Goal: Task Accomplishment & Management: Manage account settings

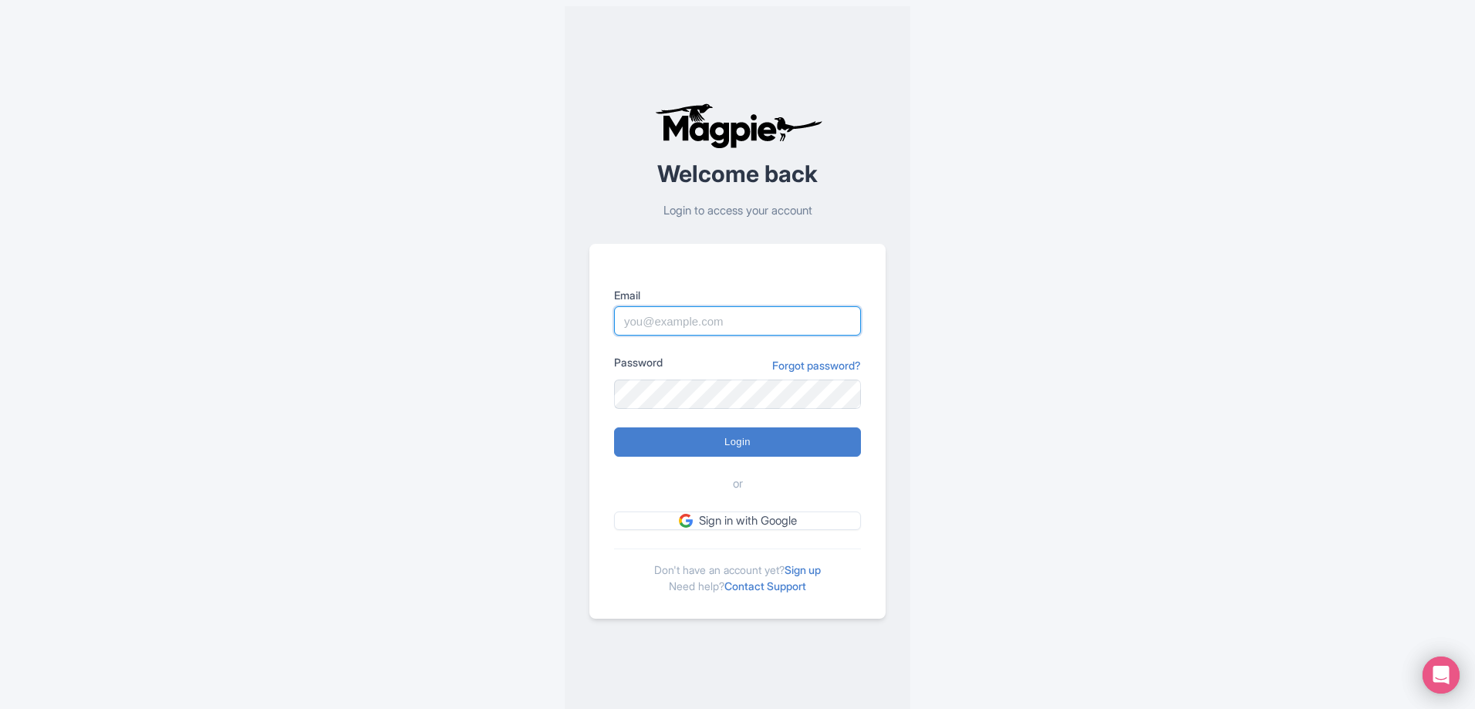
click at [689, 321] on input "Email" at bounding box center [737, 320] width 247 height 29
click at [834, 321] on input "Email" at bounding box center [737, 320] width 247 height 29
paste input "[PERSON_NAME][EMAIL_ADDRESS][DOMAIN_NAME]"
type input "[PERSON_NAME][EMAIL_ADDRESS][DOMAIN_NAME]"
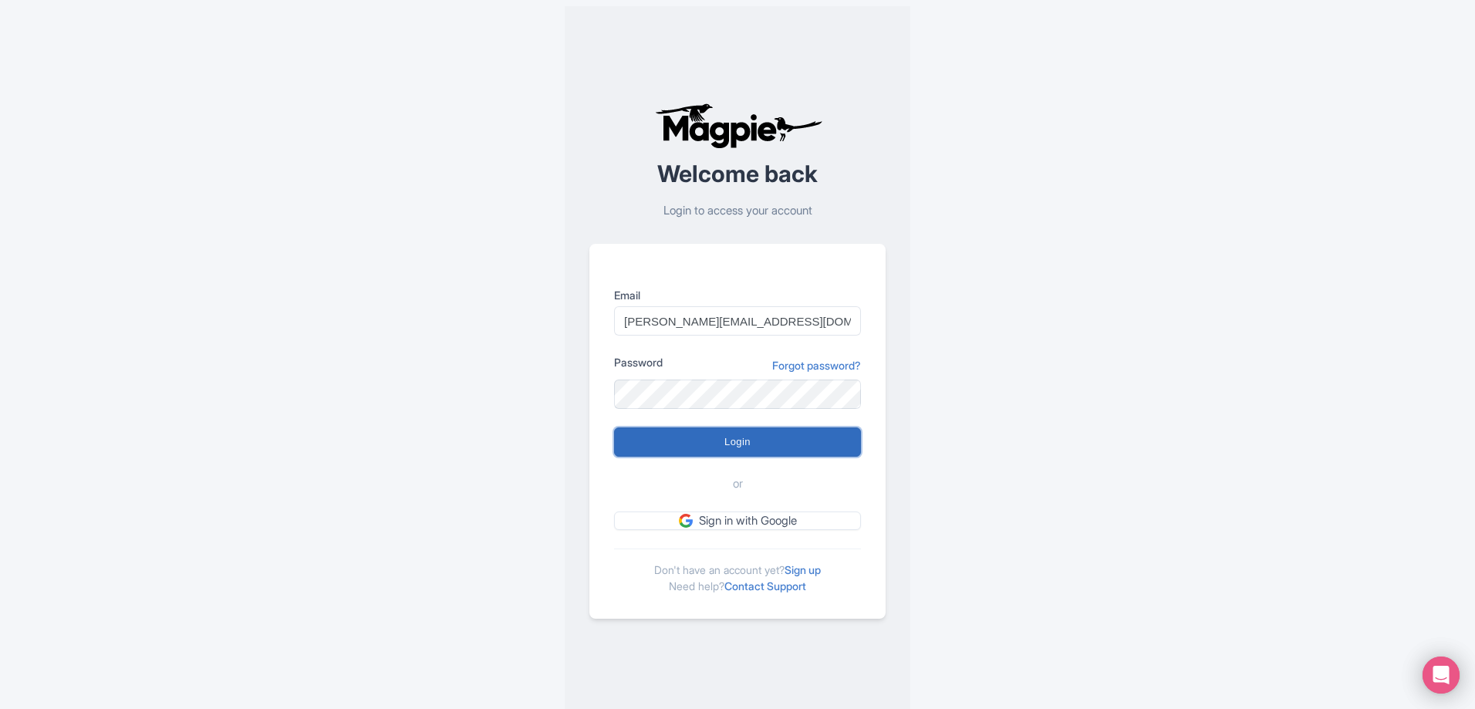
click at [701, 437] on input "Login" at bounding box center [737, 441] width 247 height 29
type input "Logging in..."
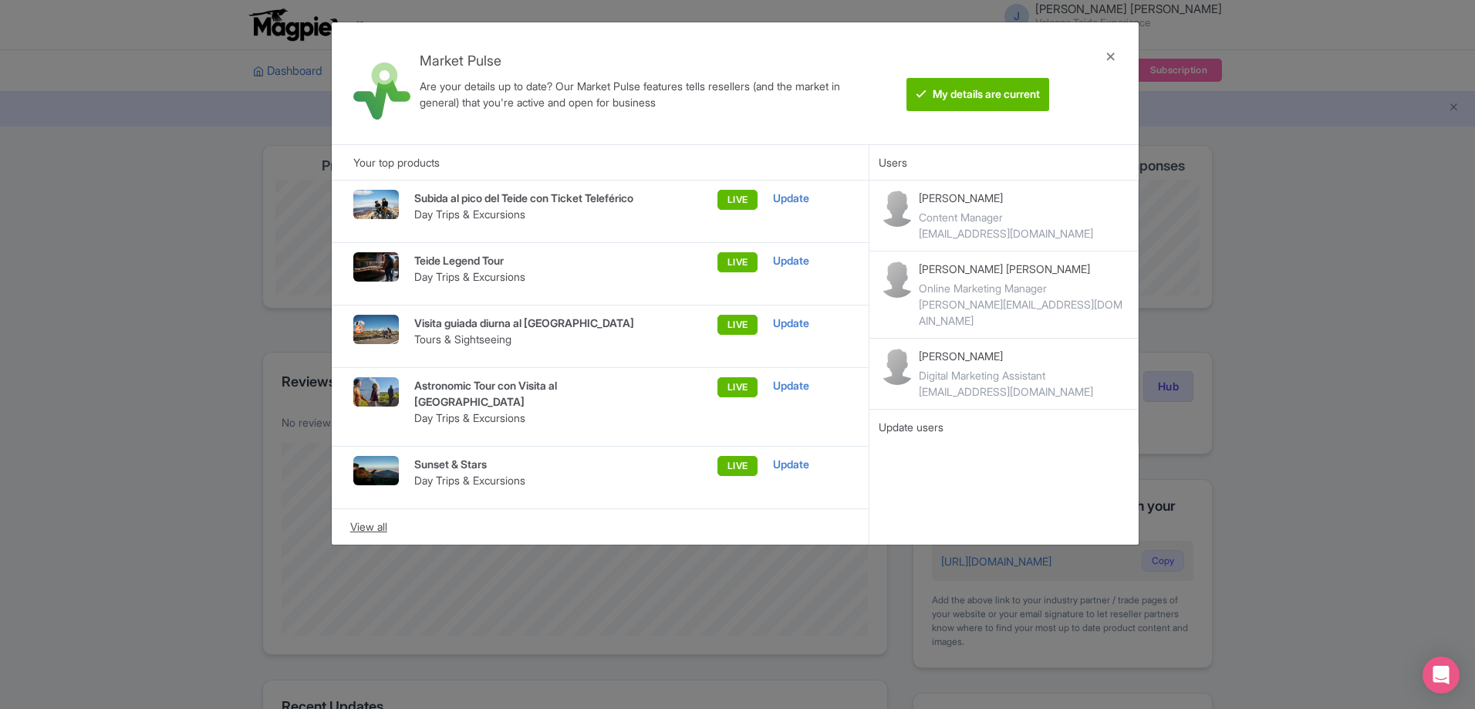
click at [366, 528] on div "View all" at bounding box center [600, 526] width 501 height 17
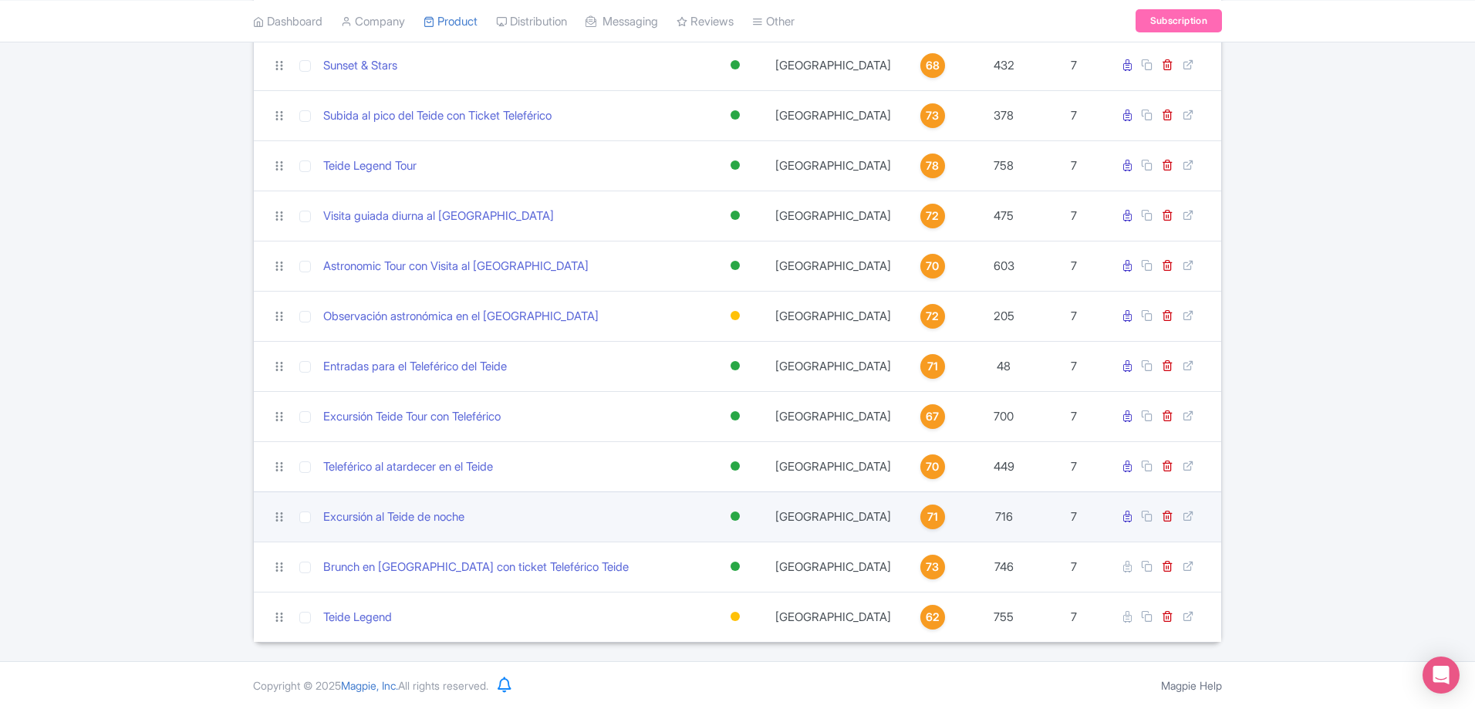
scroll to position [309, 0]
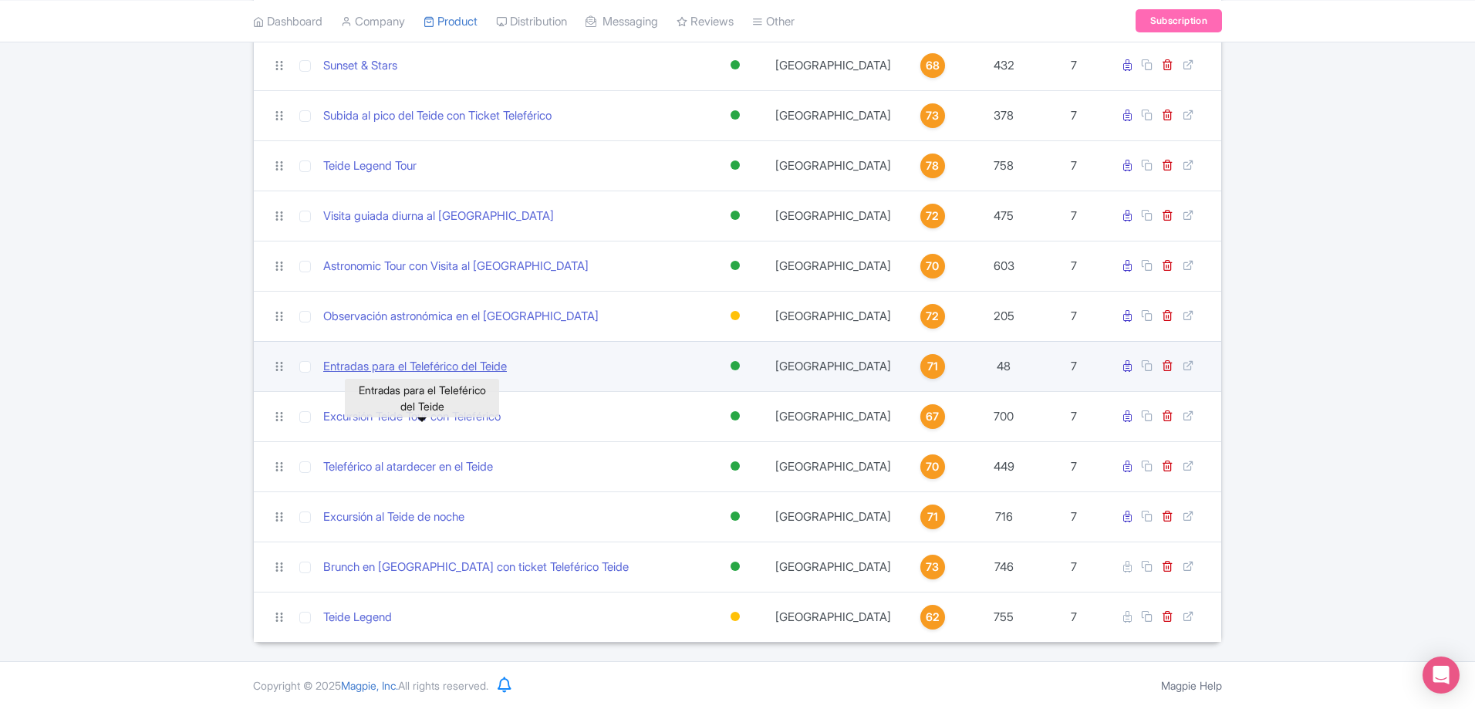
click at [465, 358] on link "Entradas para el Teleférico del Teide" at bounding box center [415, 367] width 184 height 18
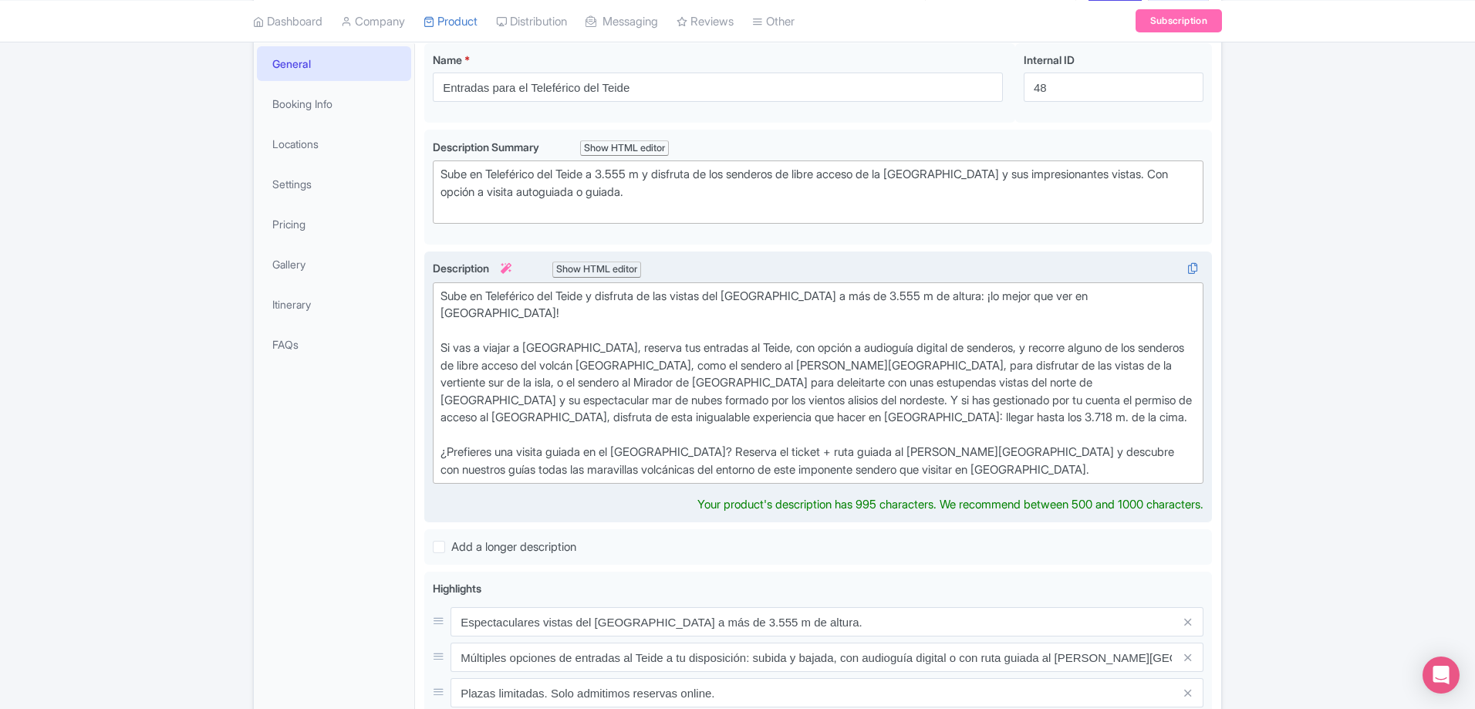
scroll to position [224, 0]
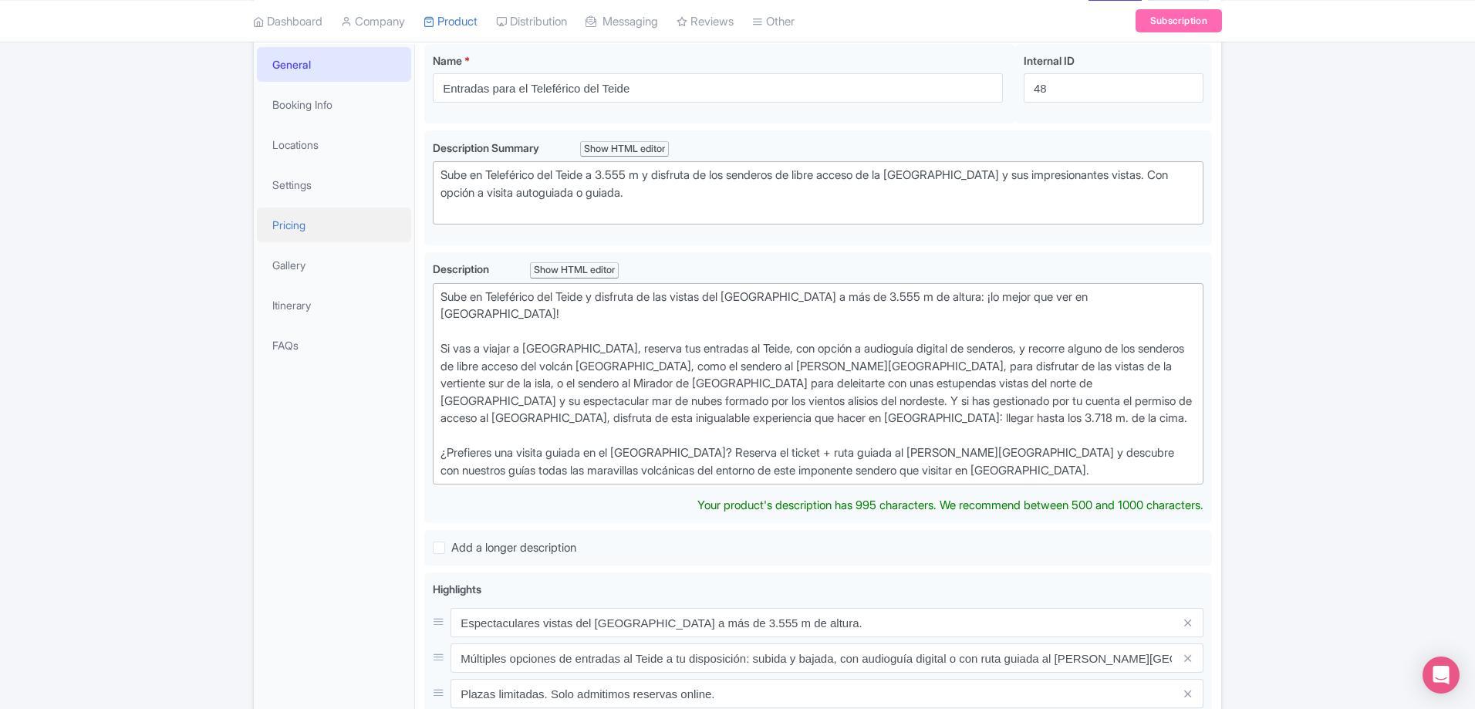
click at [303, 228] on link "Pricing" at bounding box center [334, 224] width 154 height 35
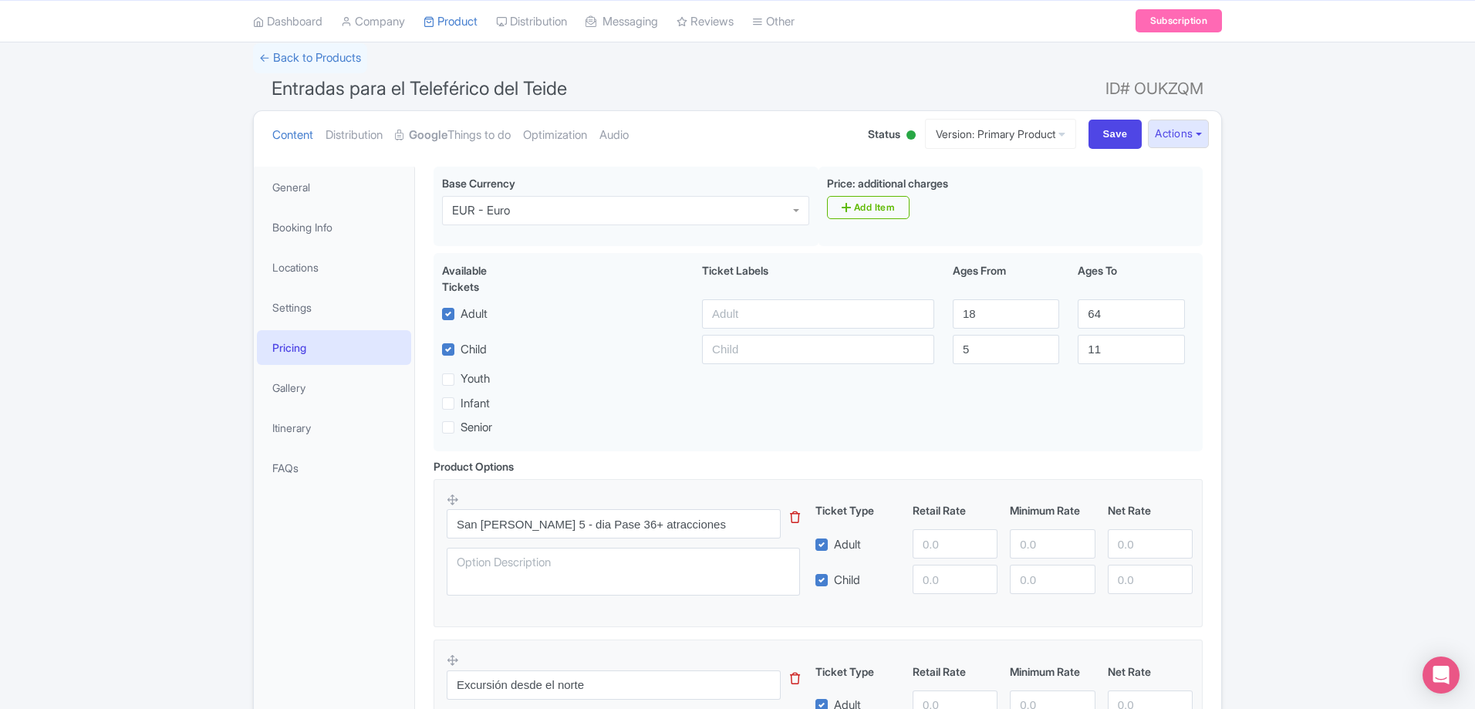
scroll to position [0, 0]
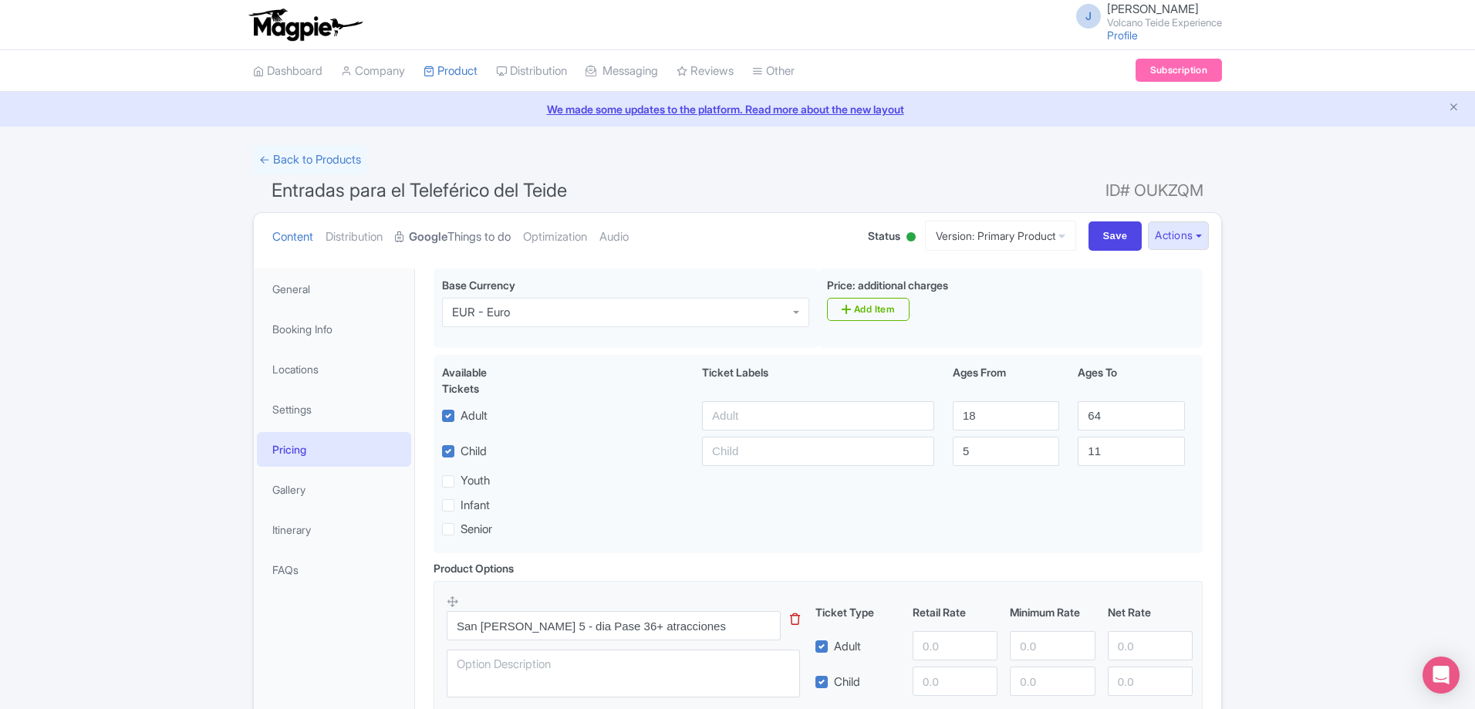
click at [498, 241] on link "Google Things to do" at bounding box center [453, 237] width 116 height 49
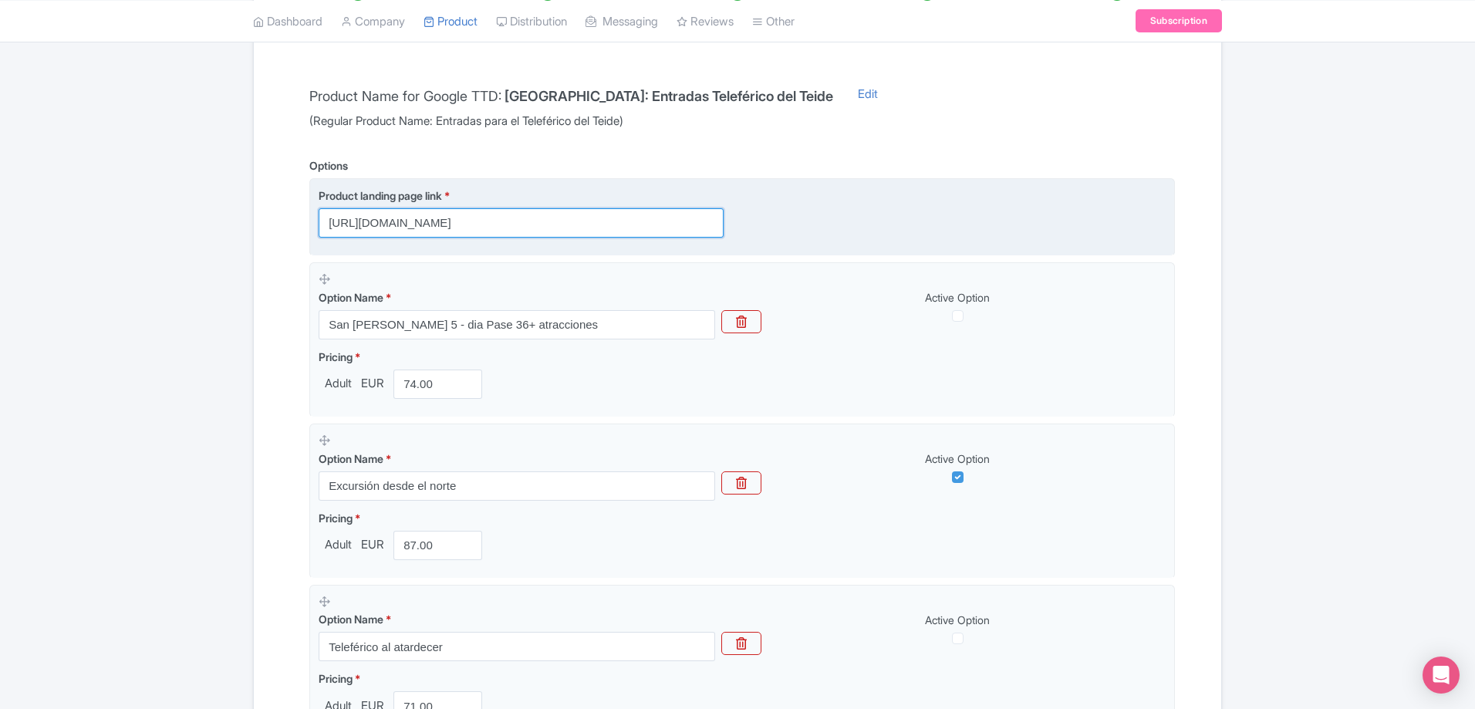
scroll to position [0, 390]
drag, startPoint x: 653, startPoint y: 228, endPoint x: 764, endPoint y: 228, distance: 110.3
click at [764, 228] on div "Product landing page link * https://www.volcanoteide.com/es/volcano_teide/telef…" at bounding box center [742, 212] width 847 height 50
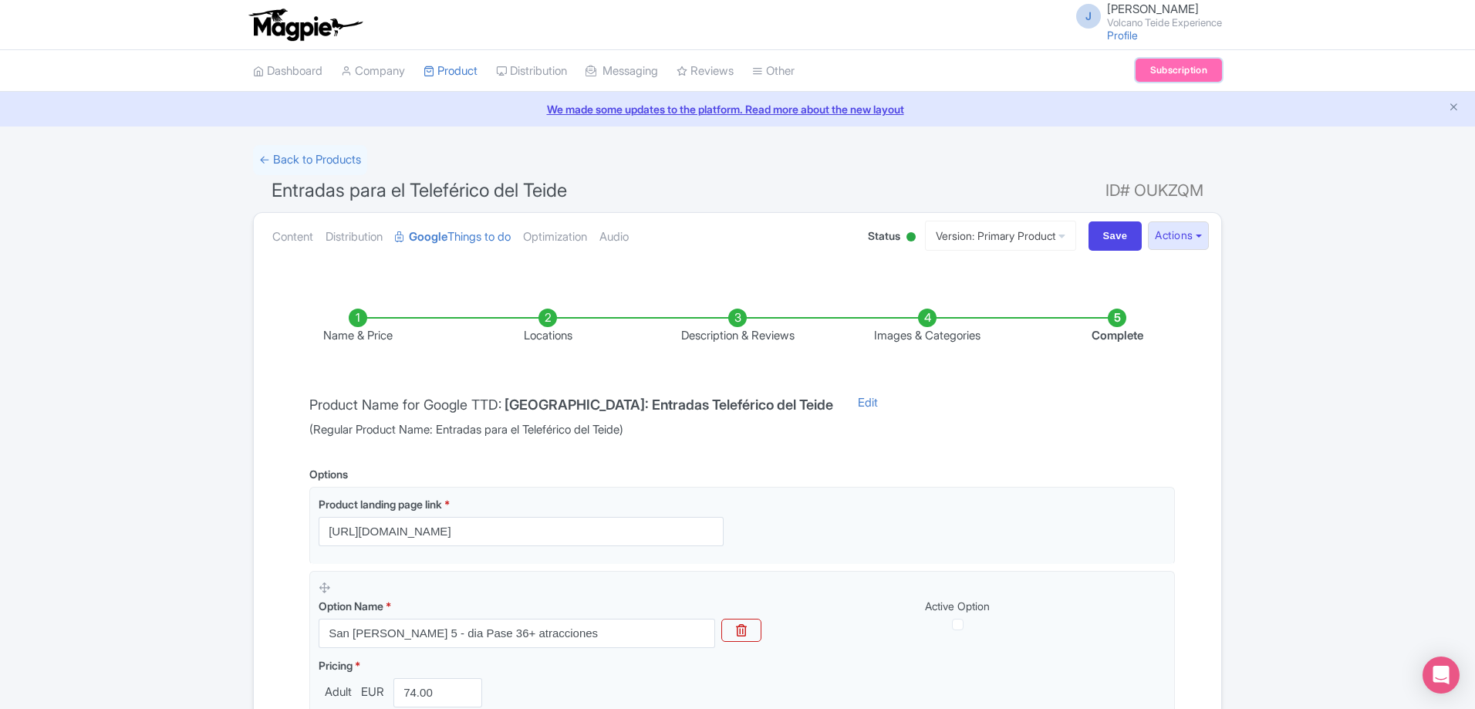
scroll to position [0, 0]
click at [1192, 69] on link "Subscription" at bounding box center [1178, 70] width 86 height 23
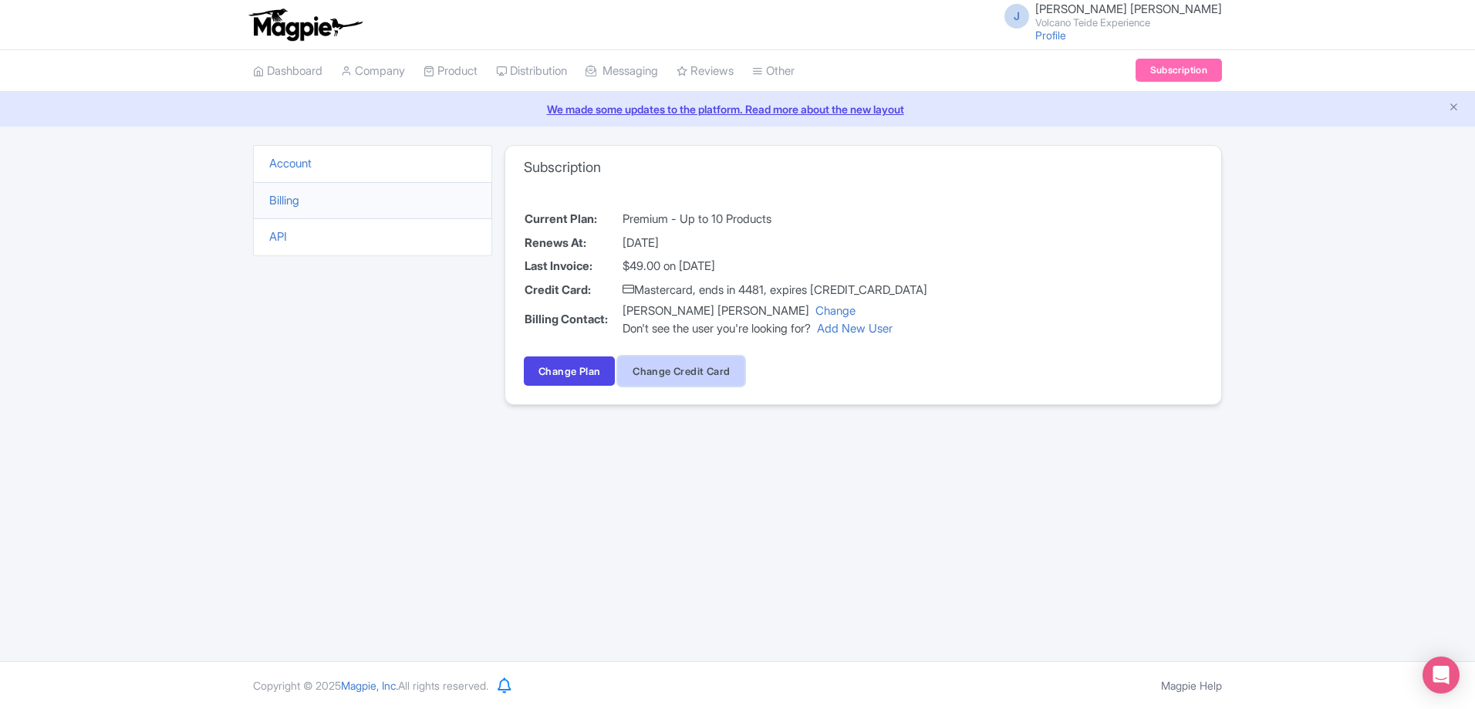
click at [705, 370] on button "Change Credit Card" at bounding box center [681, 370] width 126 height 29
